Goal: Task Accomplishment & Management: Use online tool/utility

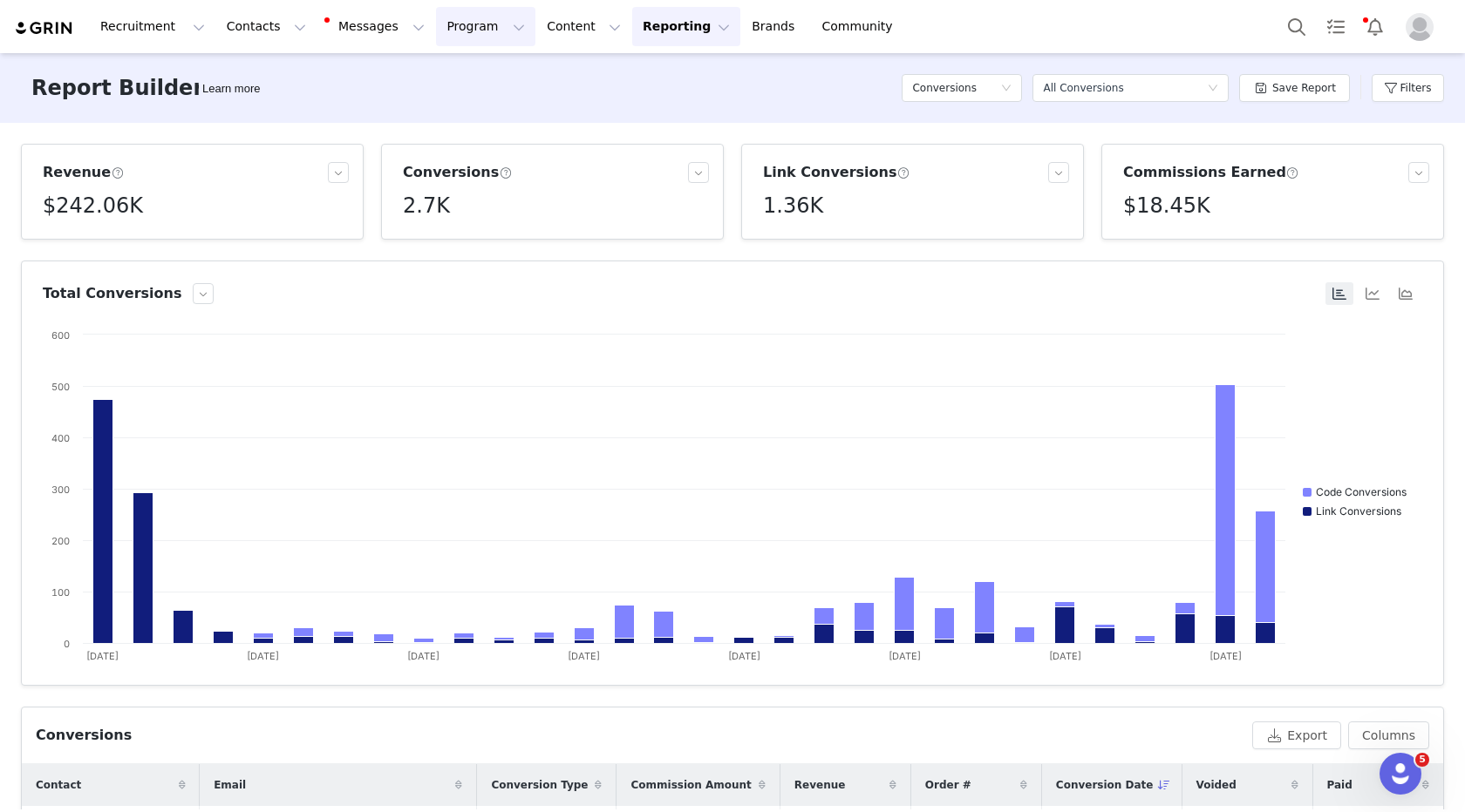
click at [454, 28] on button "Program Program" at bounding box center [486, 27] width 99 height 40
click at [449, 80] on p "Activations" at bounding box center [457, 76] width 68 height 18
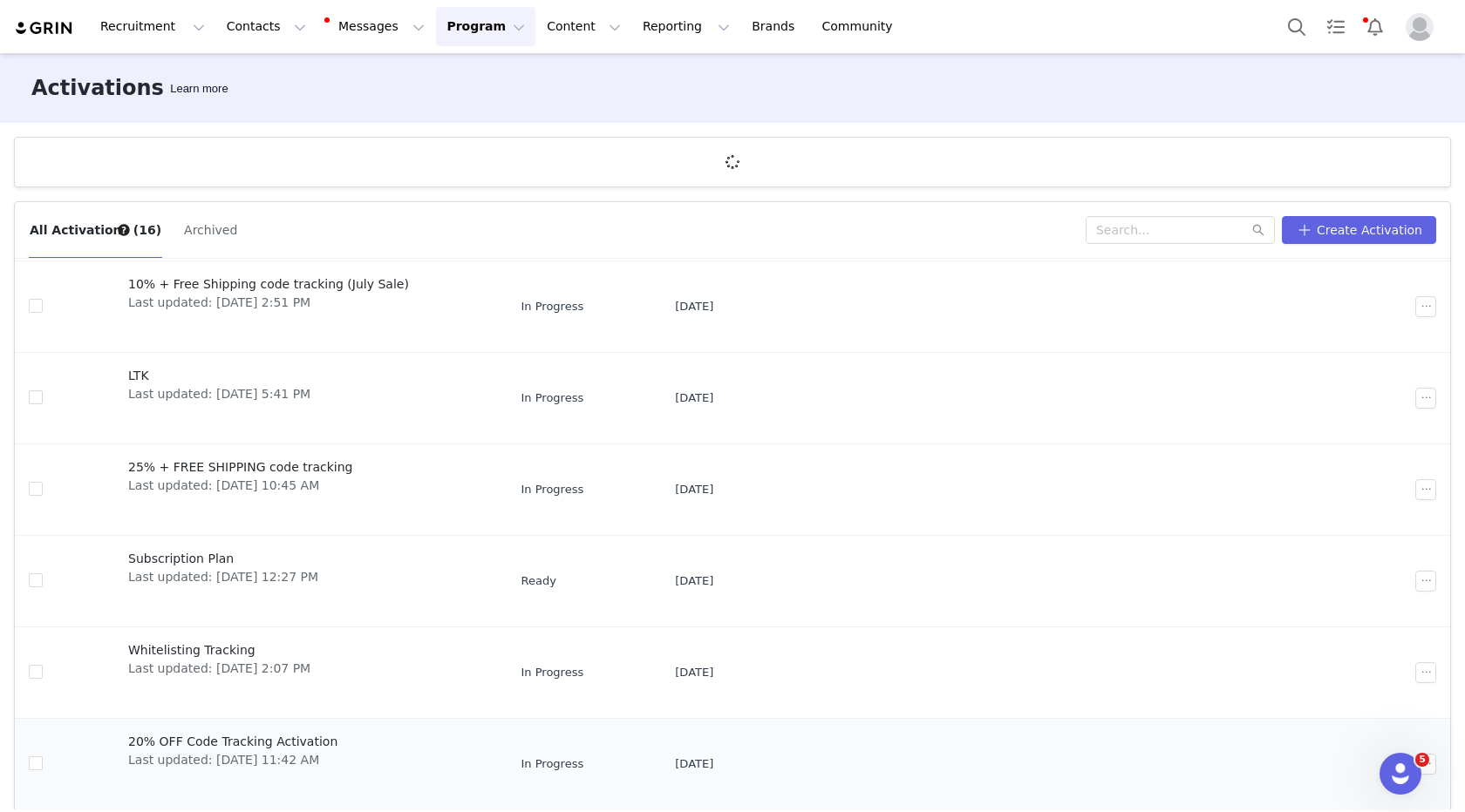
scroll to position [65, 0]
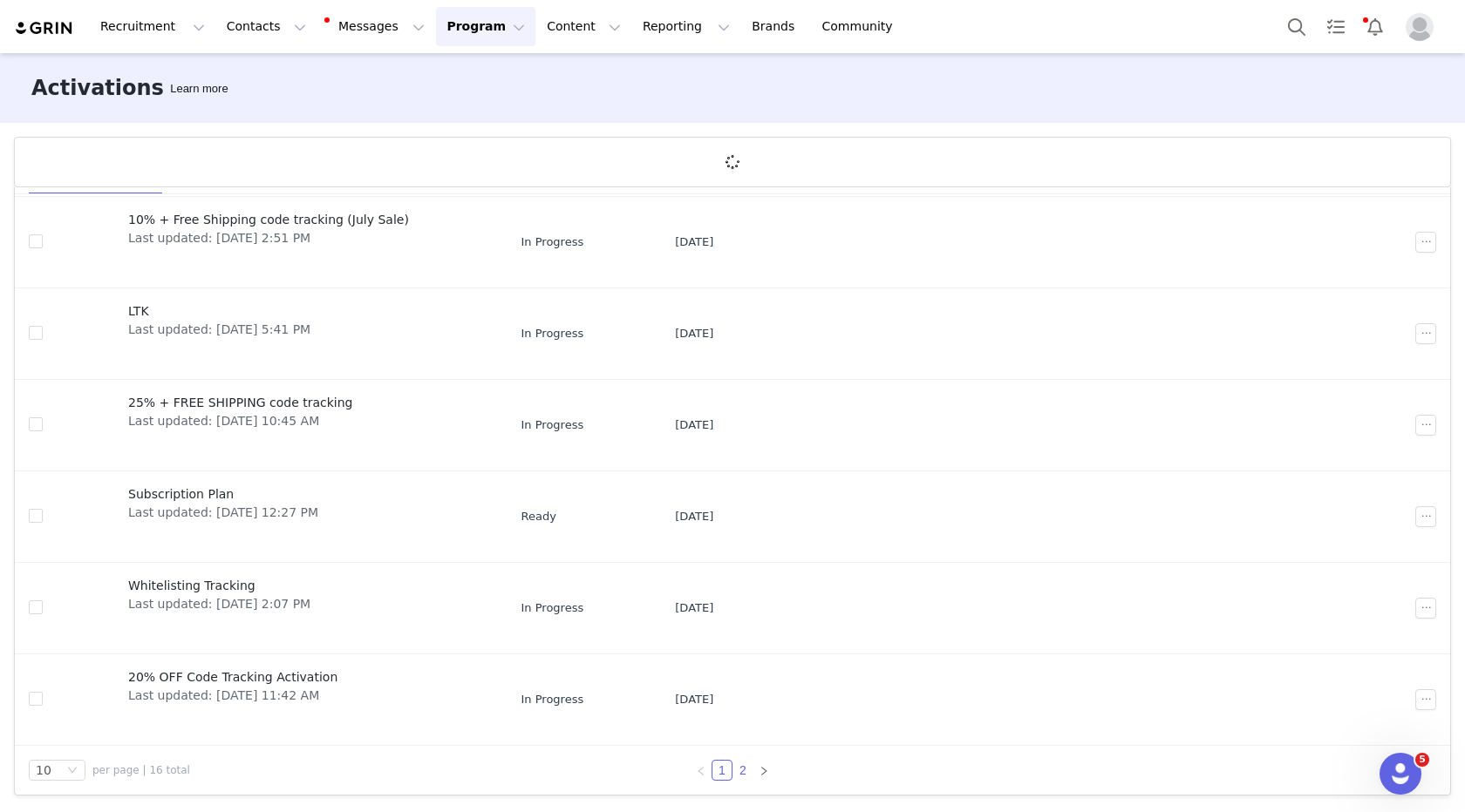
click at [737, 768] on link "2" at bounding box center [743, 770] width 19 height 19
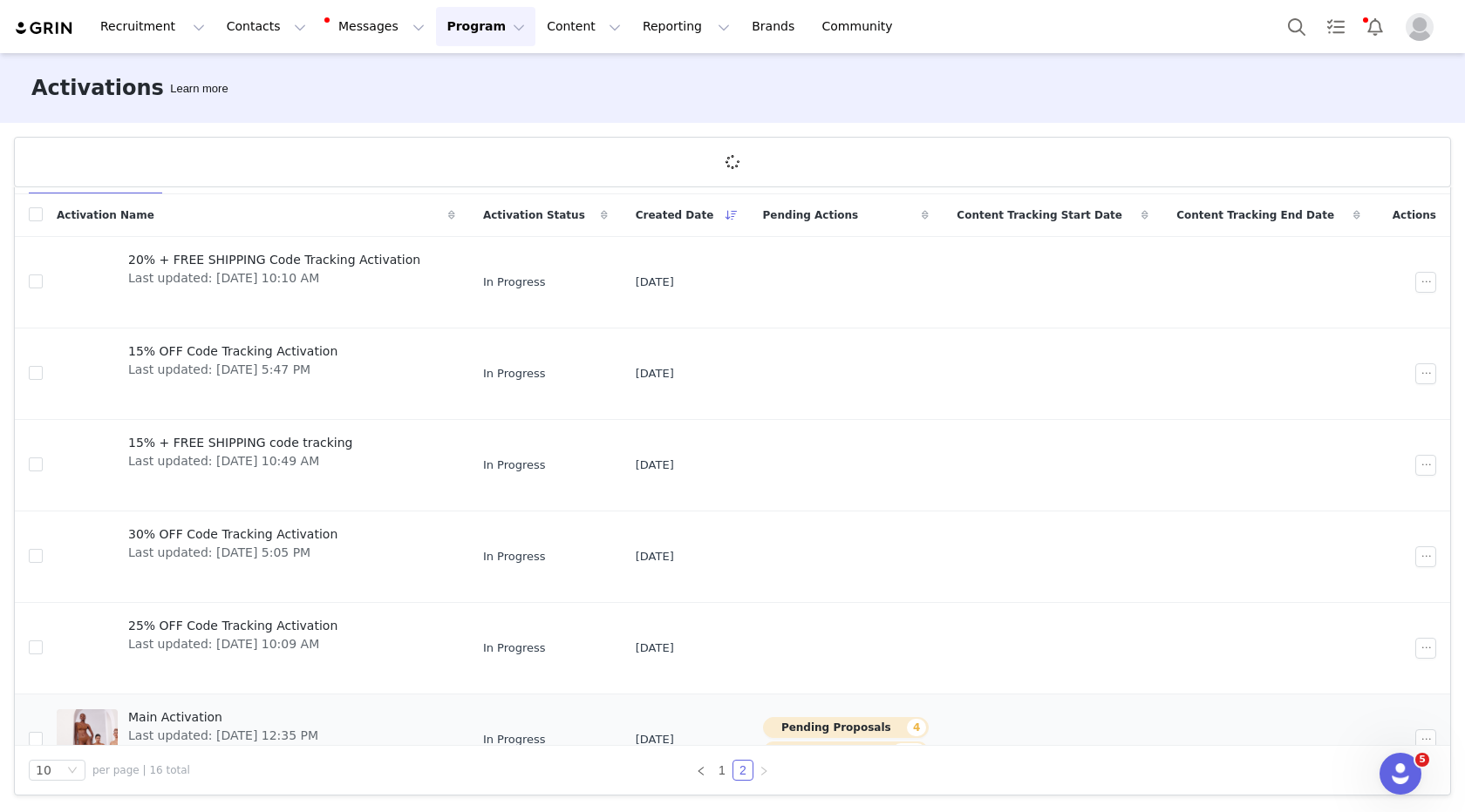
click at [230, 713] on span "Main Activation" at bounding box center [222, 718] width 190 height 18
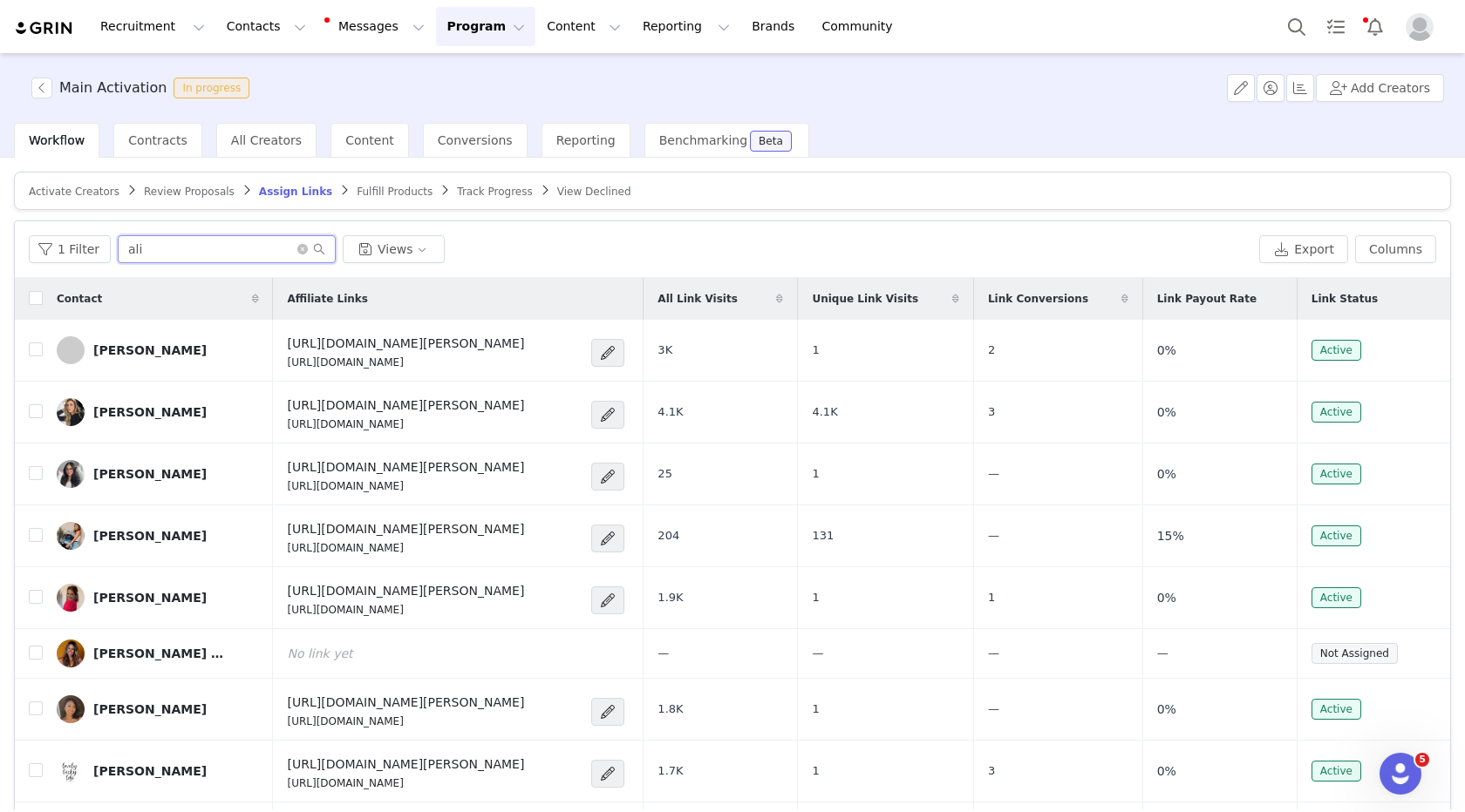
click at [212, 256] on input "ali" at bounding box center [227, 249] width 219 height 28
type input "huntsman"
click at [360, 369] on td "[URL][DOMAIN_NAME][PERSON_NAME] [URL][DOMAIN_NAME]" at bounding box center [458, 350] width 369 height 62
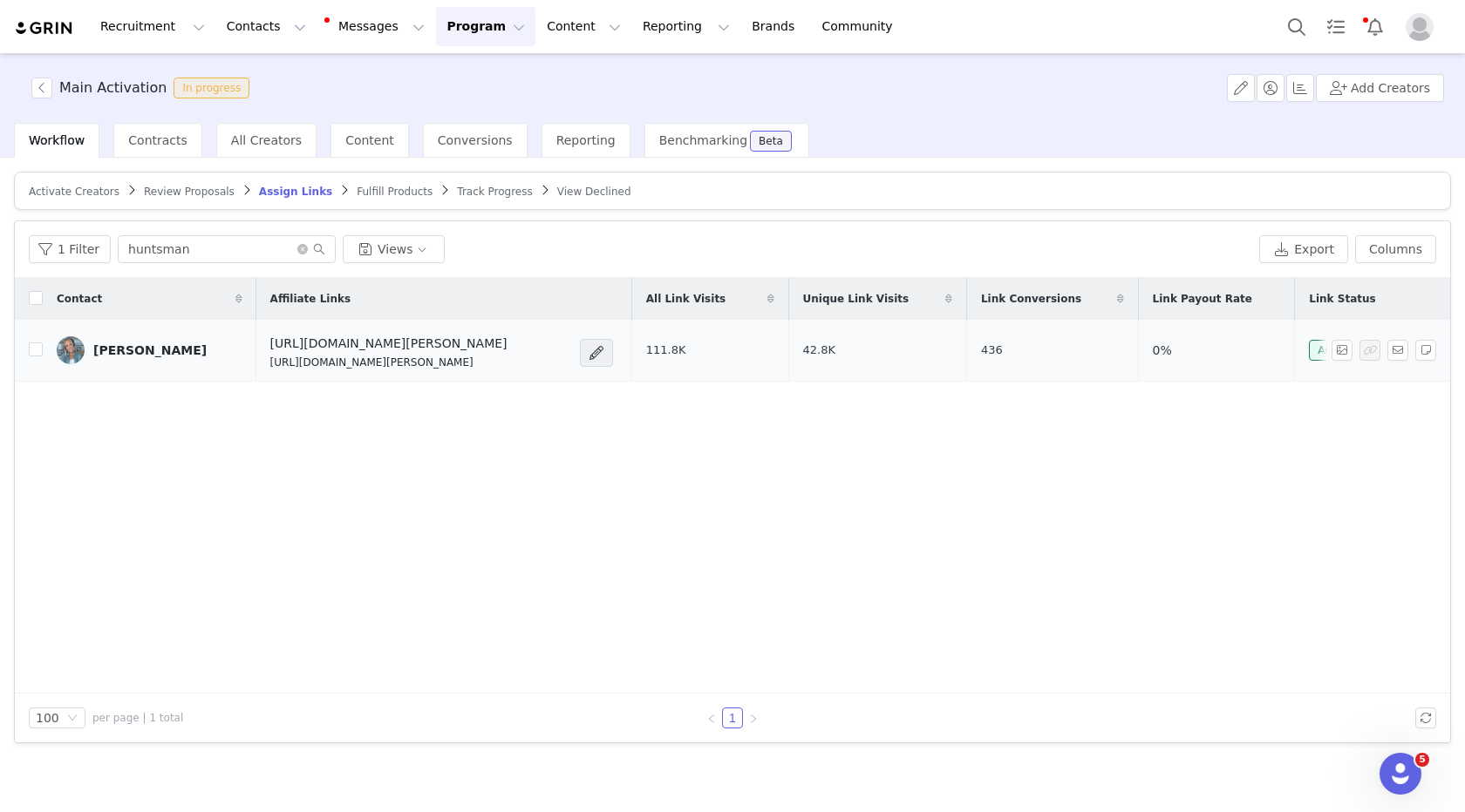
click at [360, 369] on td "[URL][DOMAIN_NAME][PERSON_NAME] [URL][DOMAIN_NAME][PERSON_NAME]" at bounding box center [444, 350] width 376 height 62
copy div "[URL][DOMAIN_NAME][PERSON_NAME]"
